Goal: Navigation & Orientation: Find specific page/section

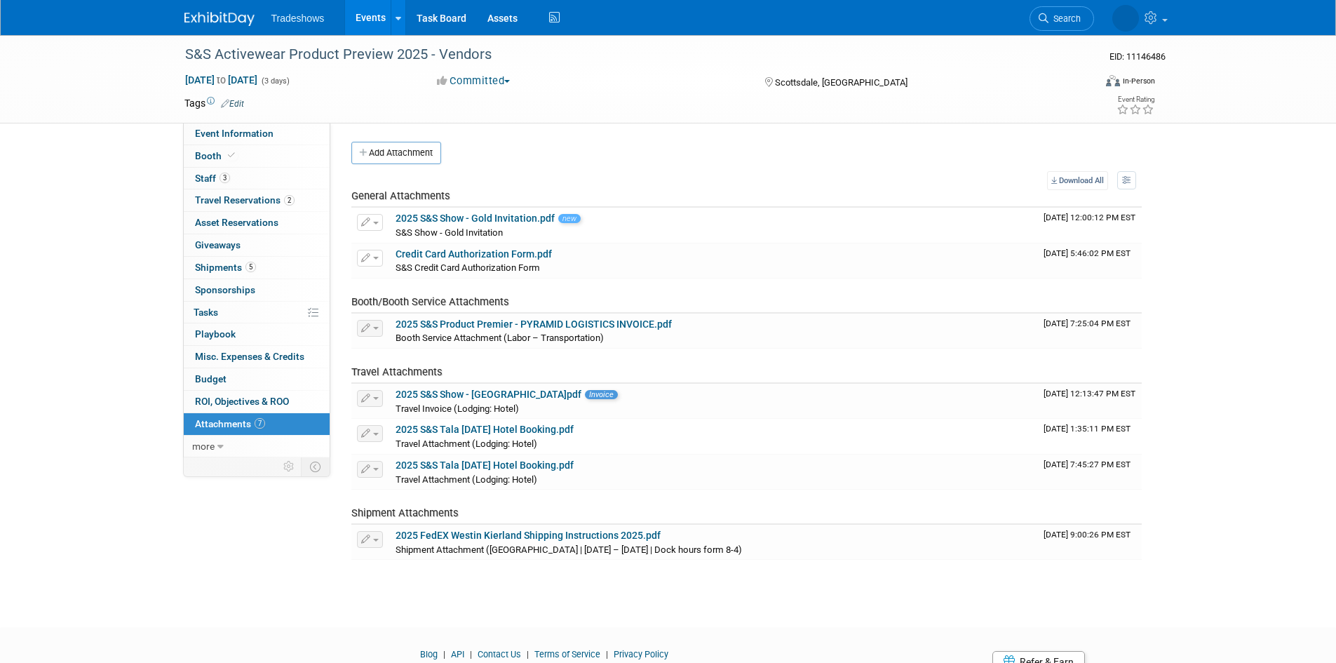
click at [374, 14] on link "Events" at bounding box center [370, 17] width 51 height 35
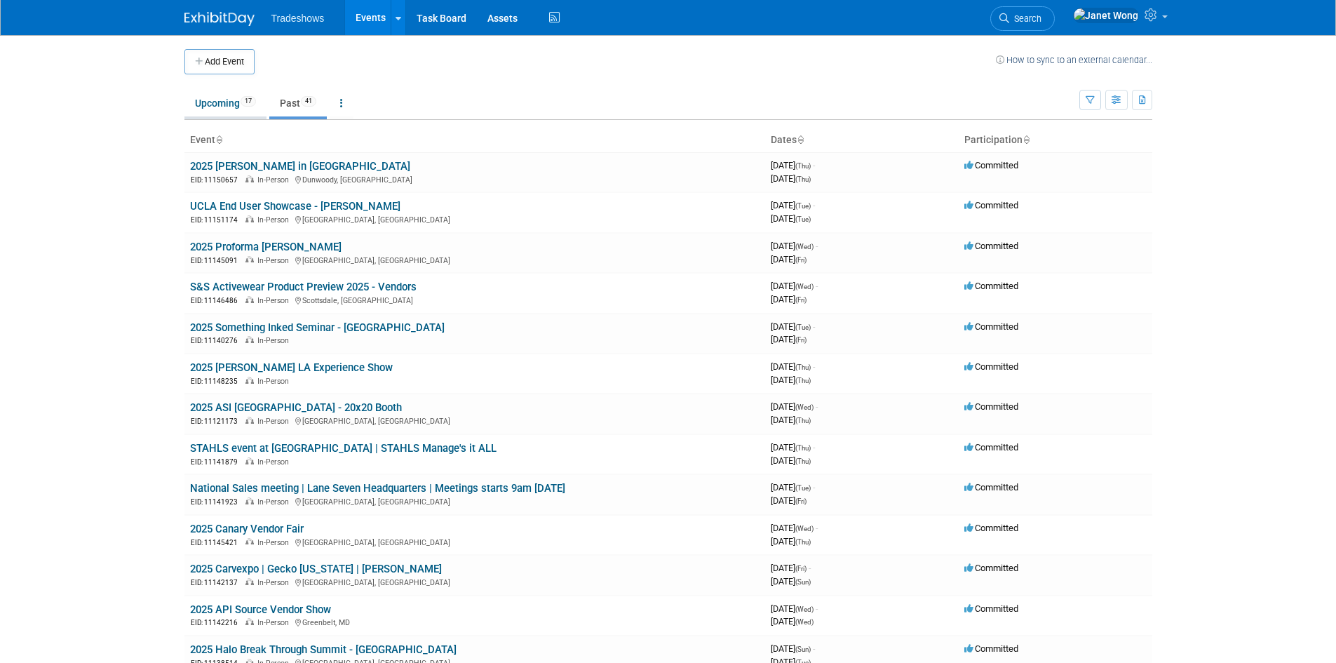
click at [243, 104] on link "Upcoming 17" at bounding box center [225, 103] width 82 height 27
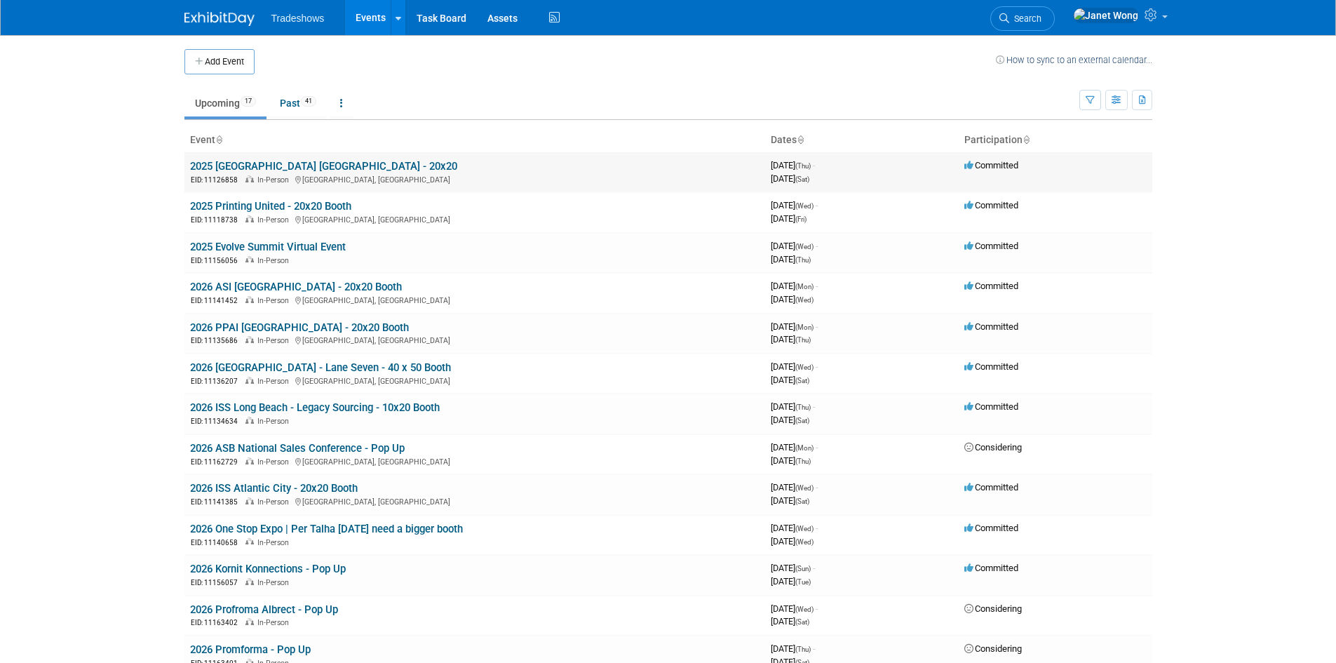
click at [243, 163] on link "2025 [GEOGRAPHIC_DATA] [GEOGRAPHIC_DATA] - 20x20" at bounding box center [323, 166] width 267 height 13
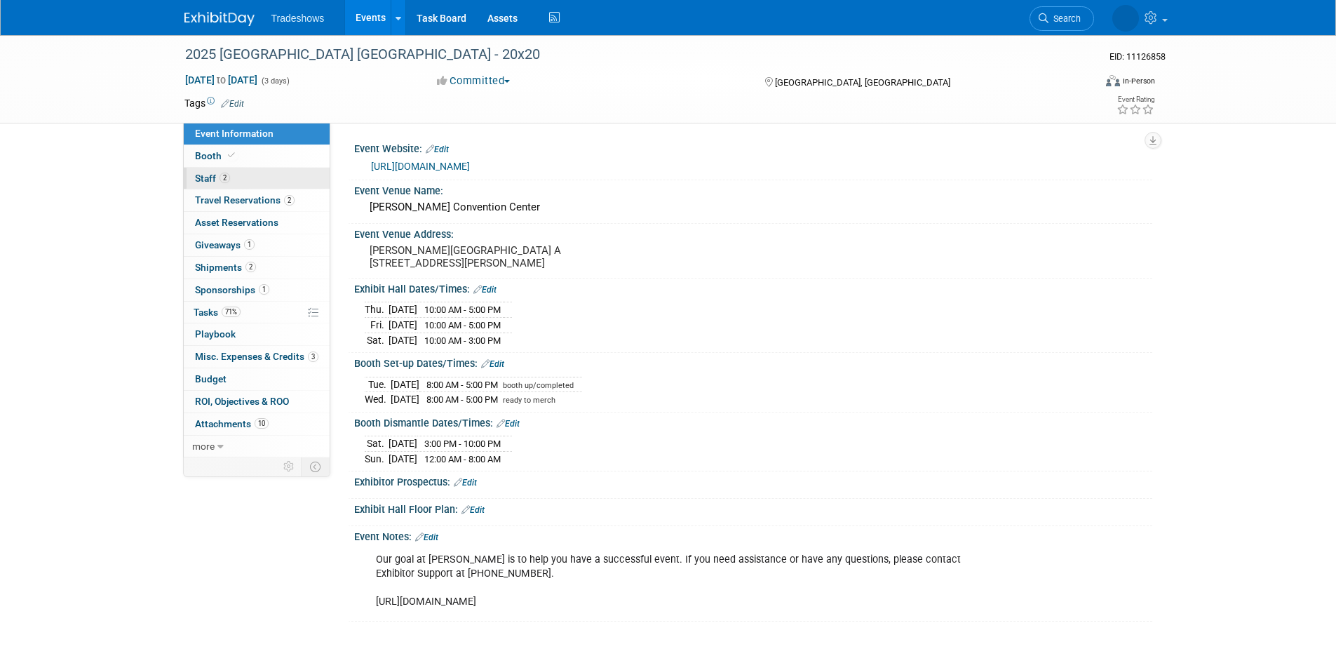
click at [230, 180] on link "2 Staff 2" at bounding box center [257, 179] width 146 height 22
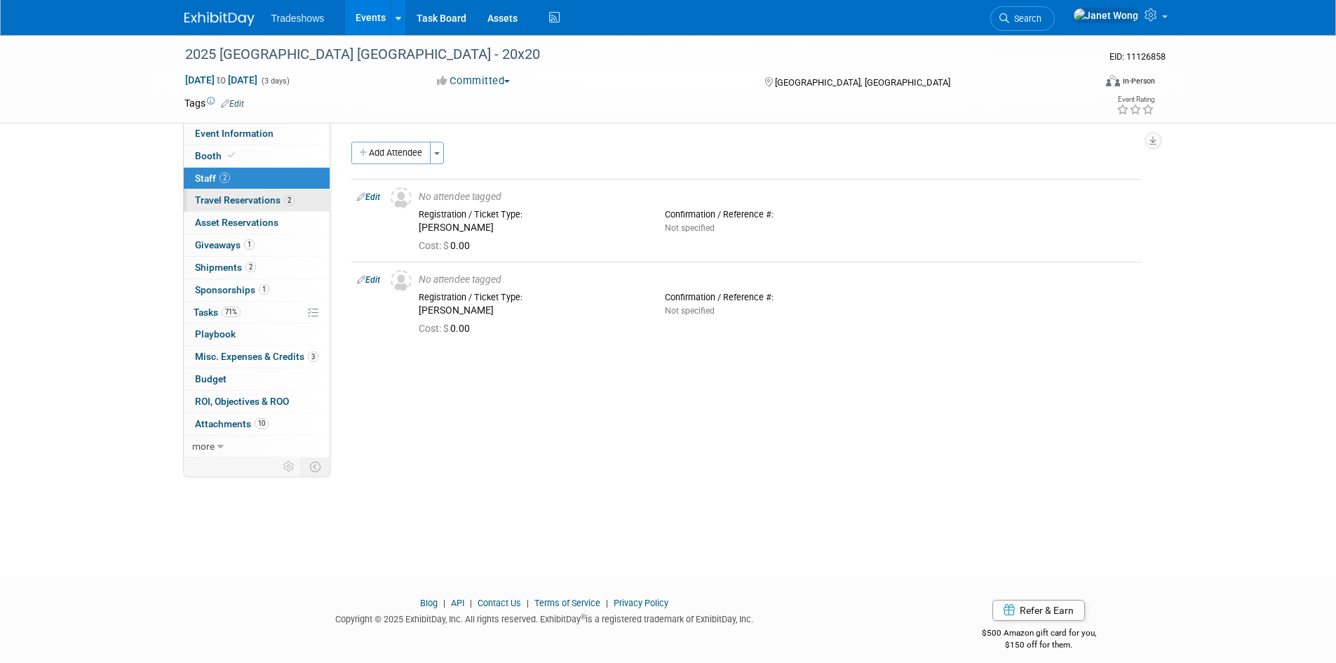
click at [246, 204] on span "Travel Reservations 2" at bounding box center [245, 199] width 100 height 11
